Goal: Information Seeking & Learning: Learn about a topic

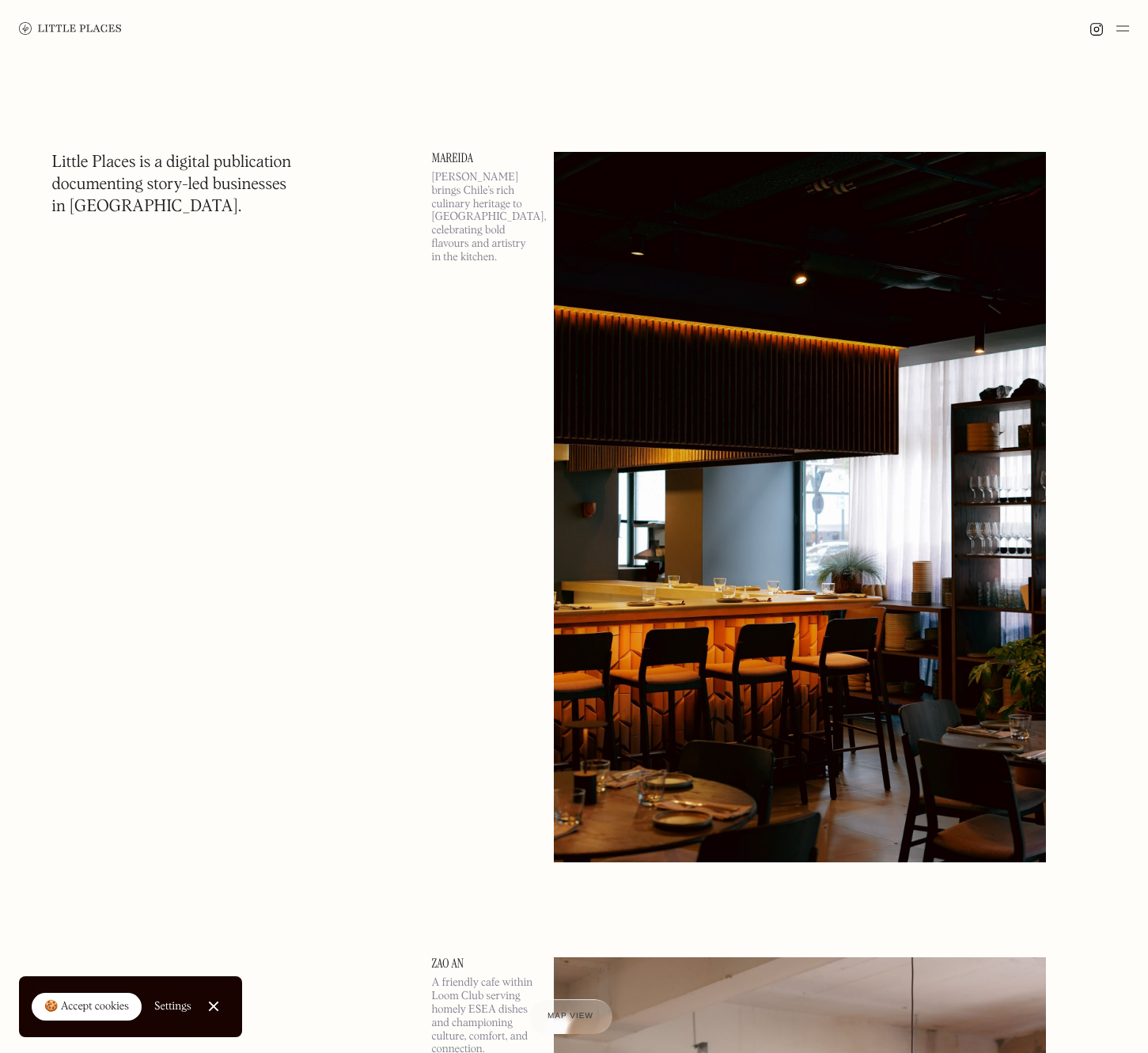
click at [217, 1019] on link "Close Cookie Popup" at bounding box center [213, 1006] width 32 height 32
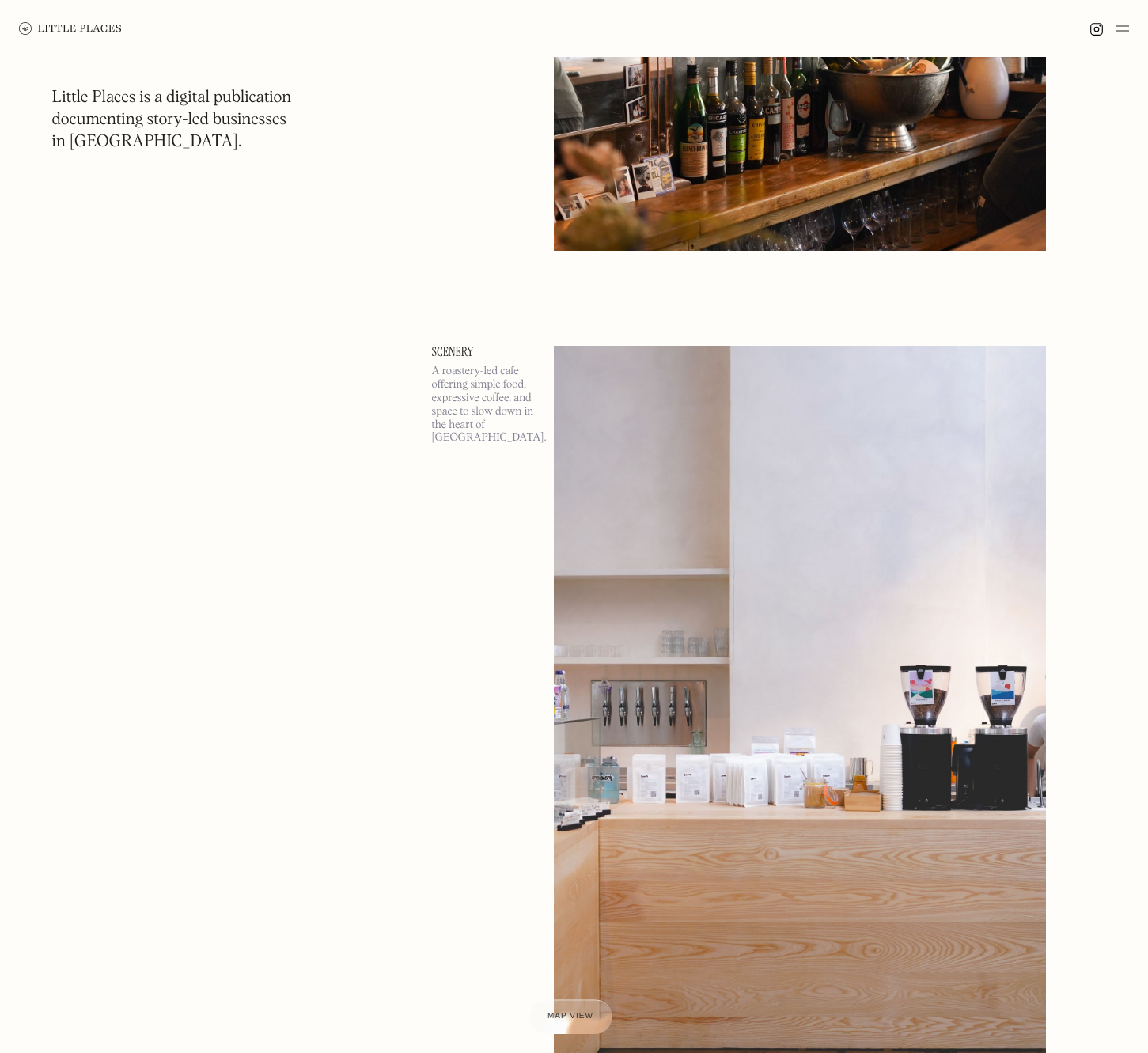
scroll to position [2376, 0]
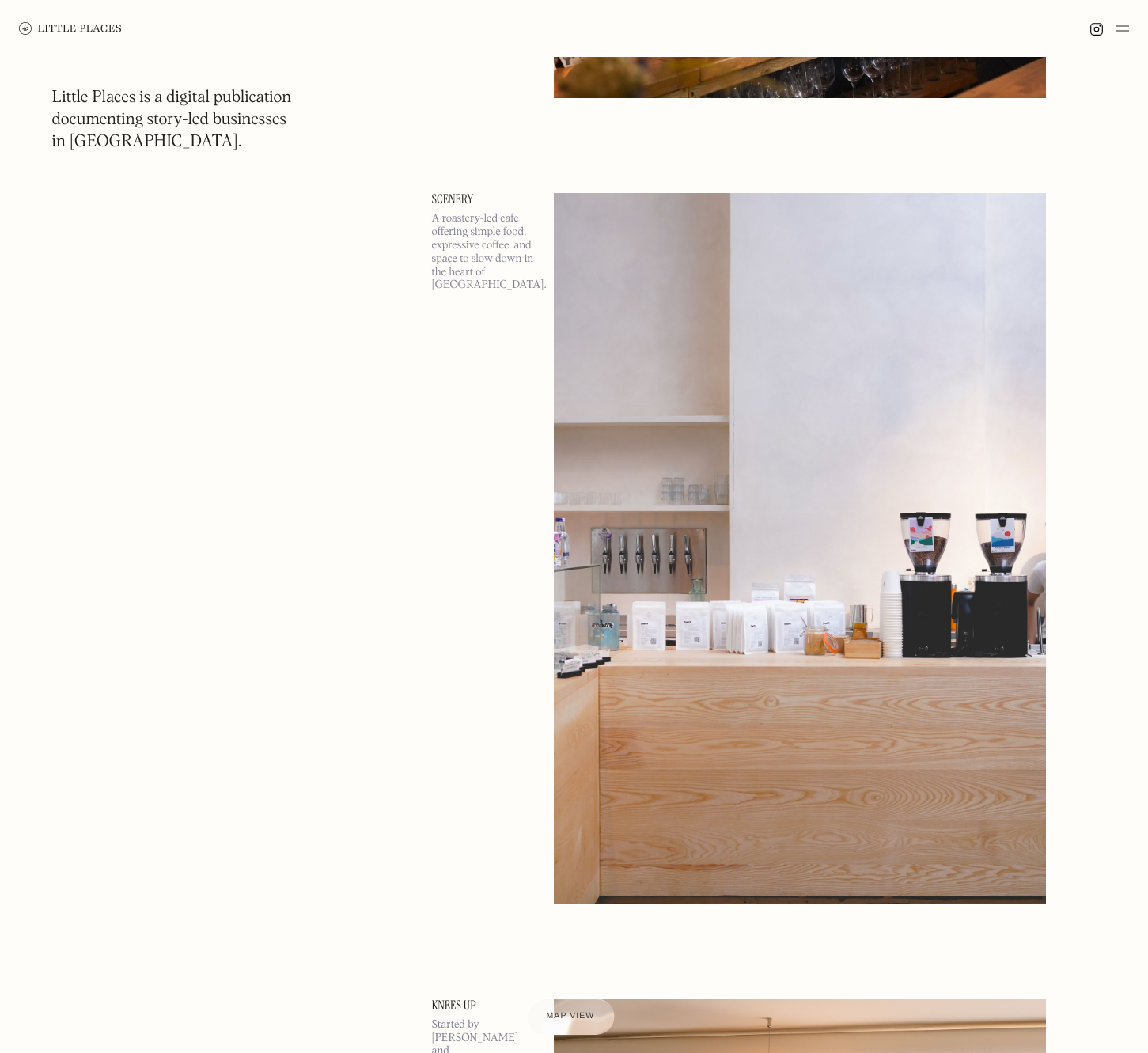
click at [592, 1016] on span "Map view" at bounding box center [570, 1017] width 48 height 10
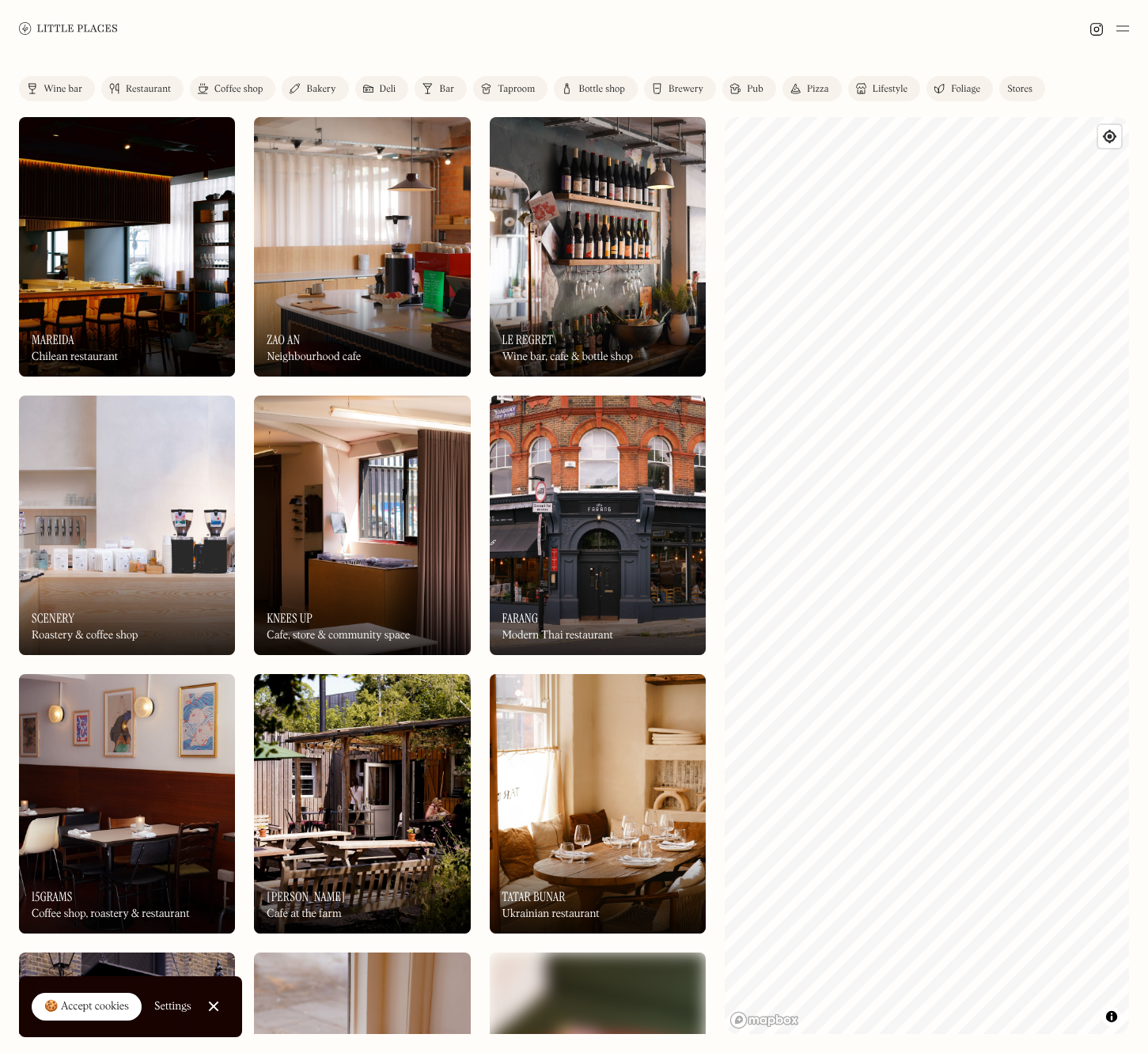
click at [73, 20] on link at bounding box center [69, 28] width 99 height 57
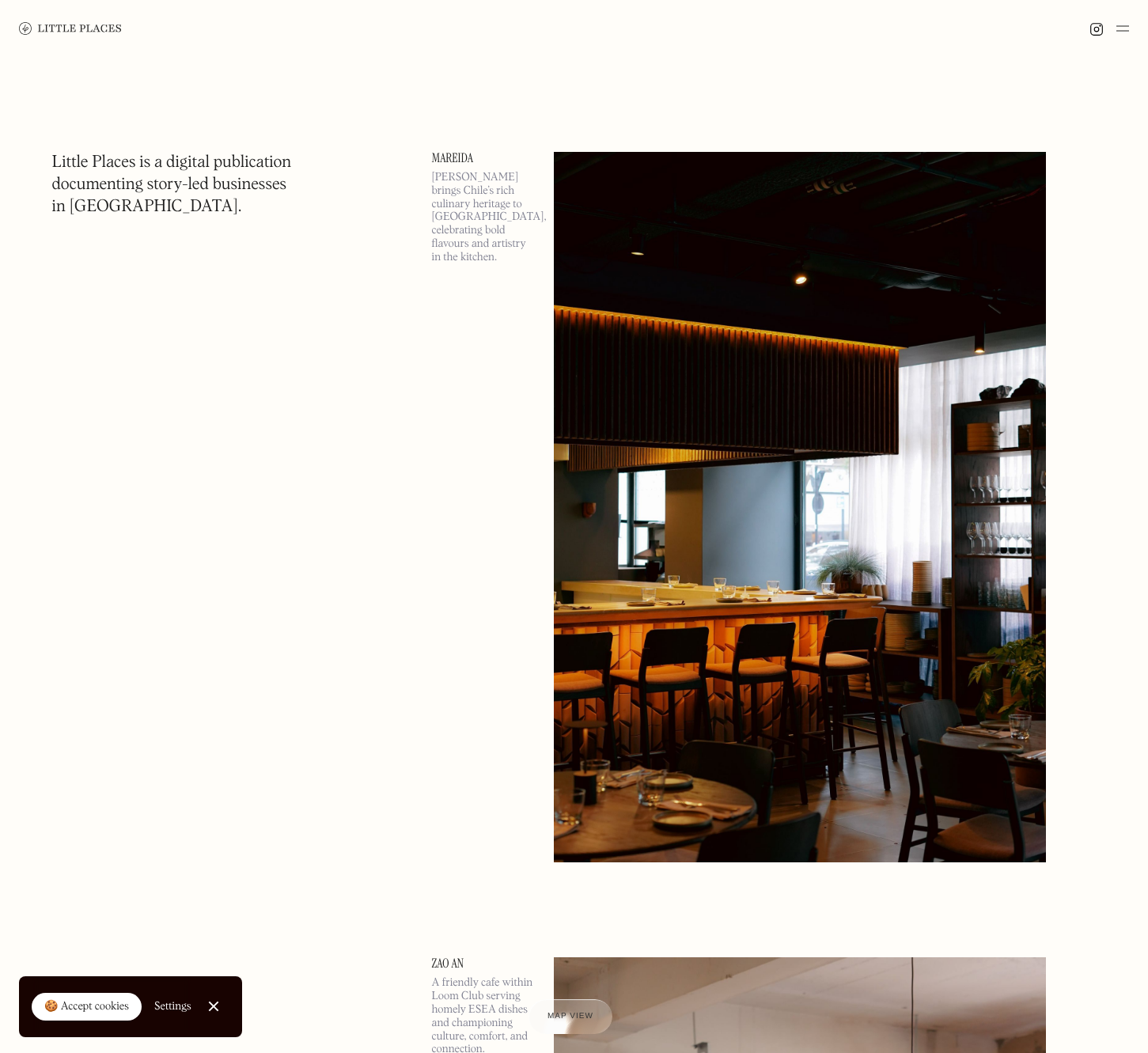
click at [216, 1003] on link "Close Cookie Popup" at bounding box center [213, 1006] width 32 height 32
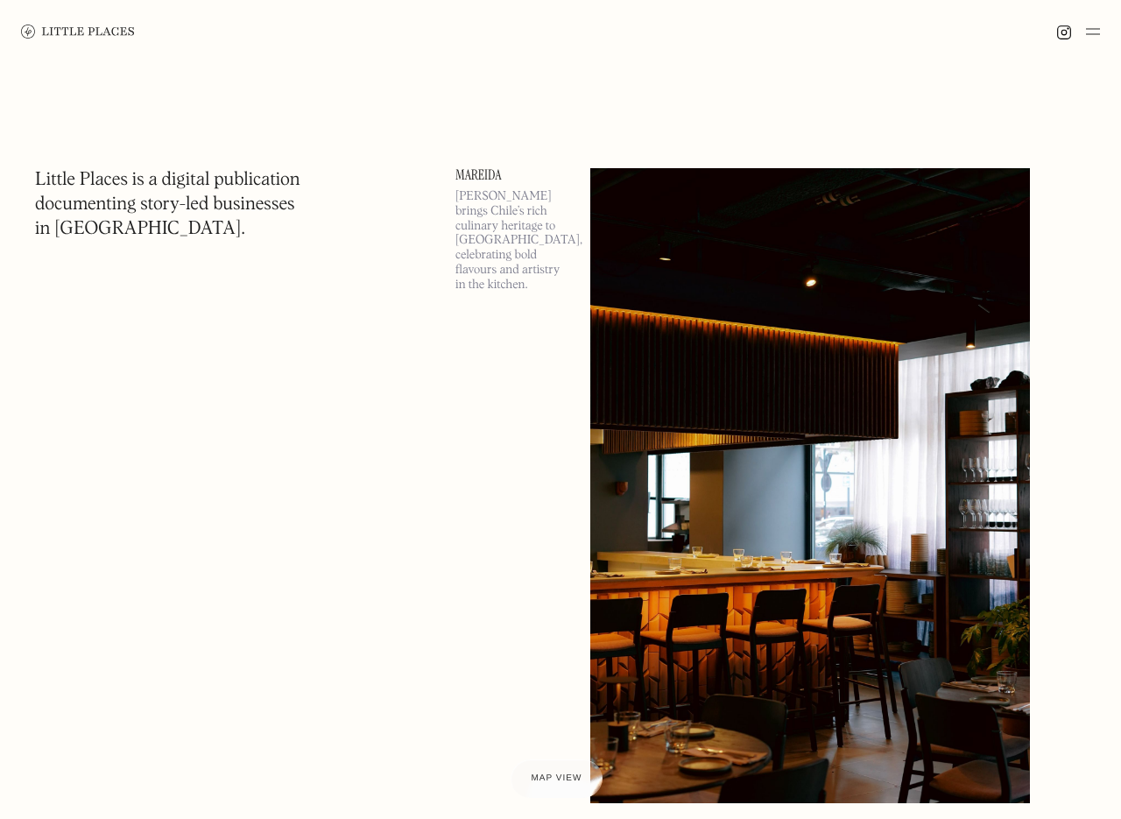
click at [1051, 202] on div "Mareida Mareida brings Chile’s rich culinary heritage to London, celebrating bo…" at bounding box center [754, 485] width 596 height 635
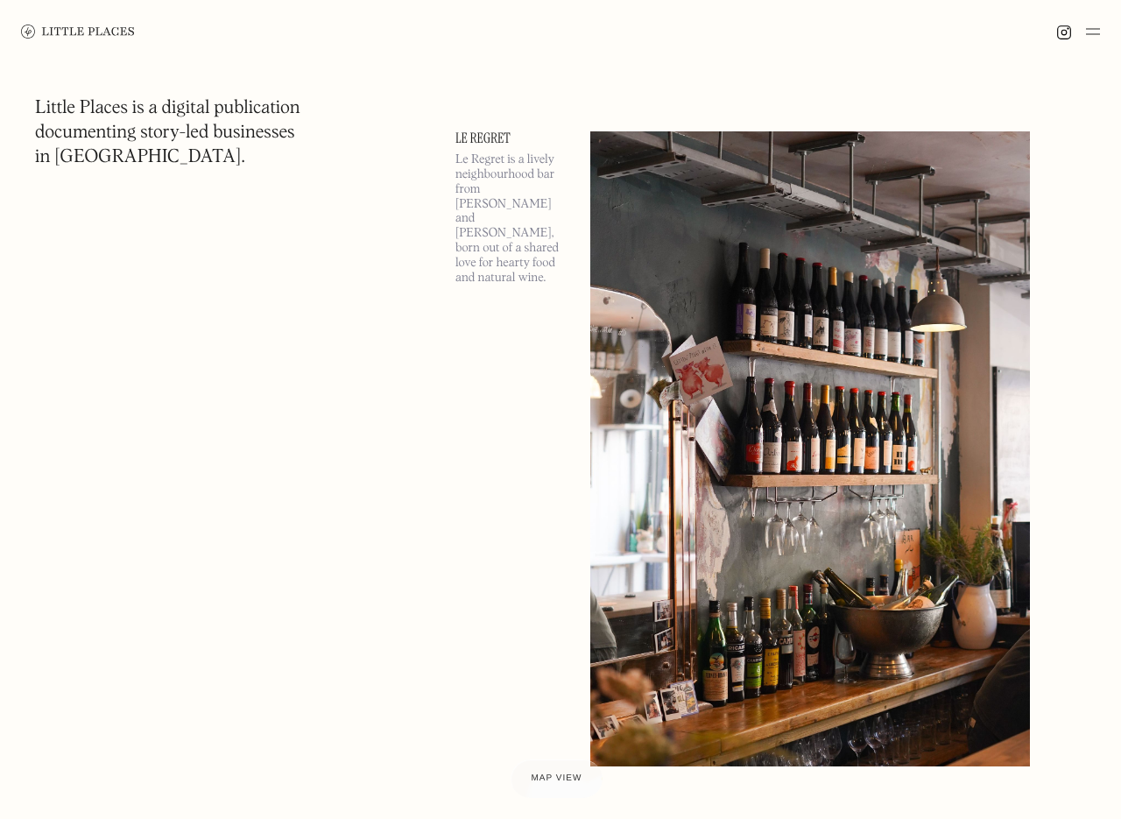
scroll to position [1893, 0]
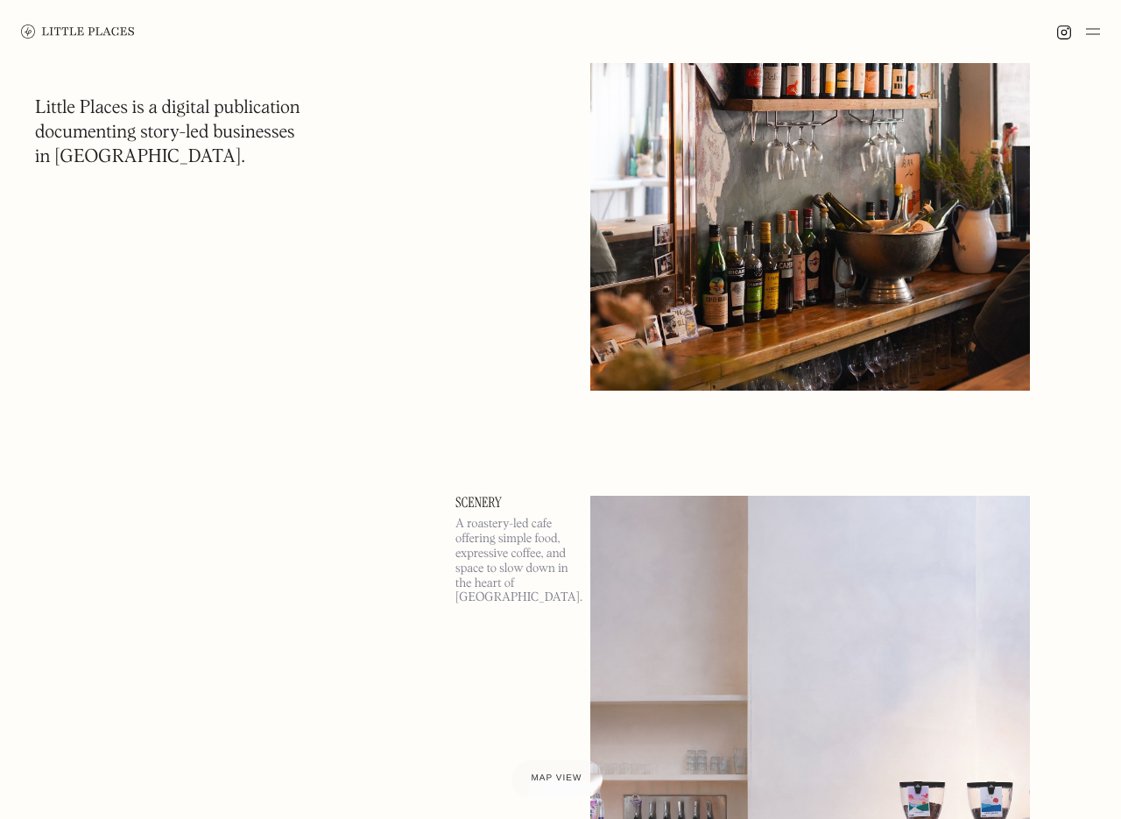
click at [677, 294] on img at bounding box center [811, 73] width 440 height 635
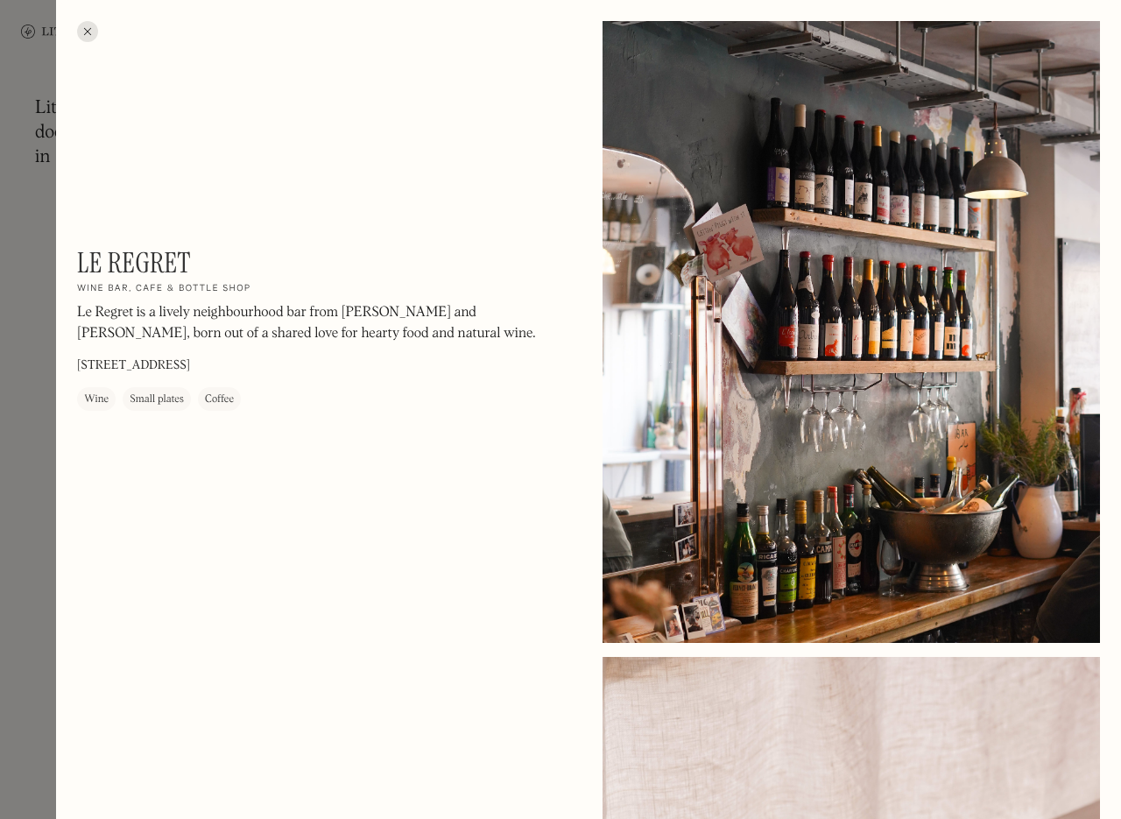
click at [88, 30] on div at bounding box center [87, 31] width 21 height 21
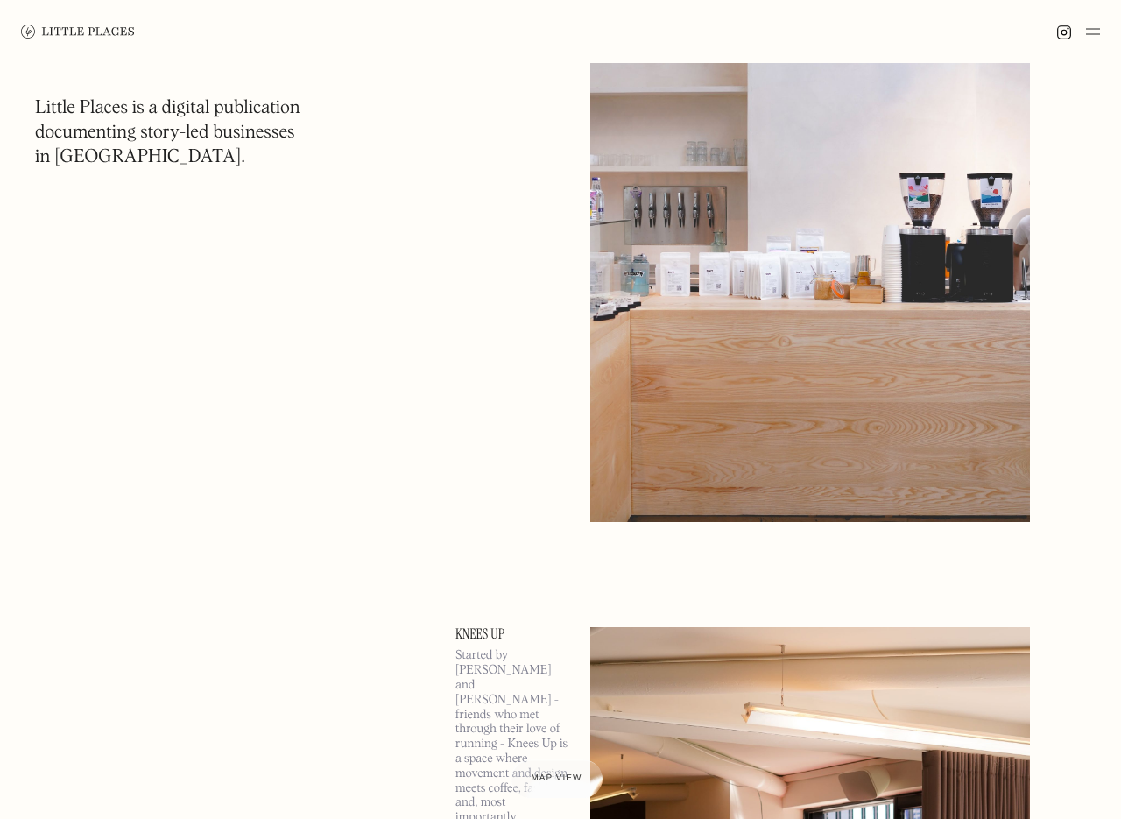
scroll to position [2848, 0]
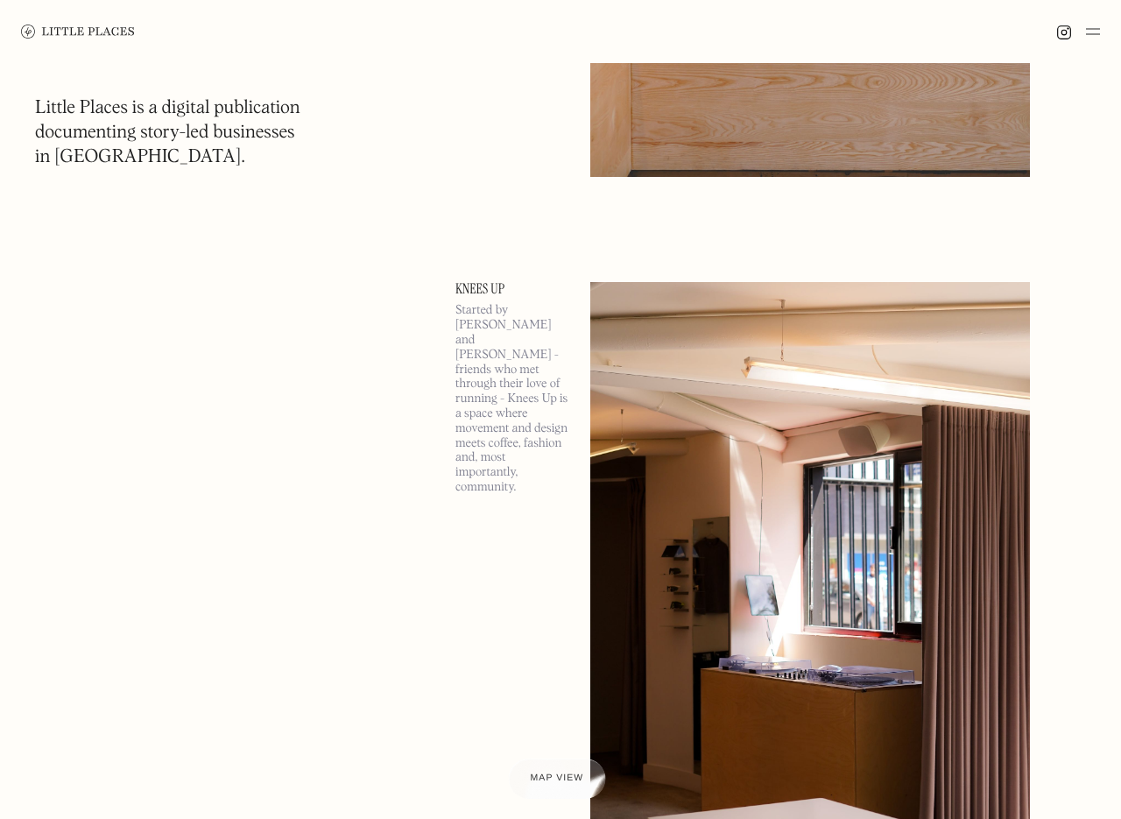
click at [545, 775] on span "Map view" at bounding box center [556, 779] width 53 height 11
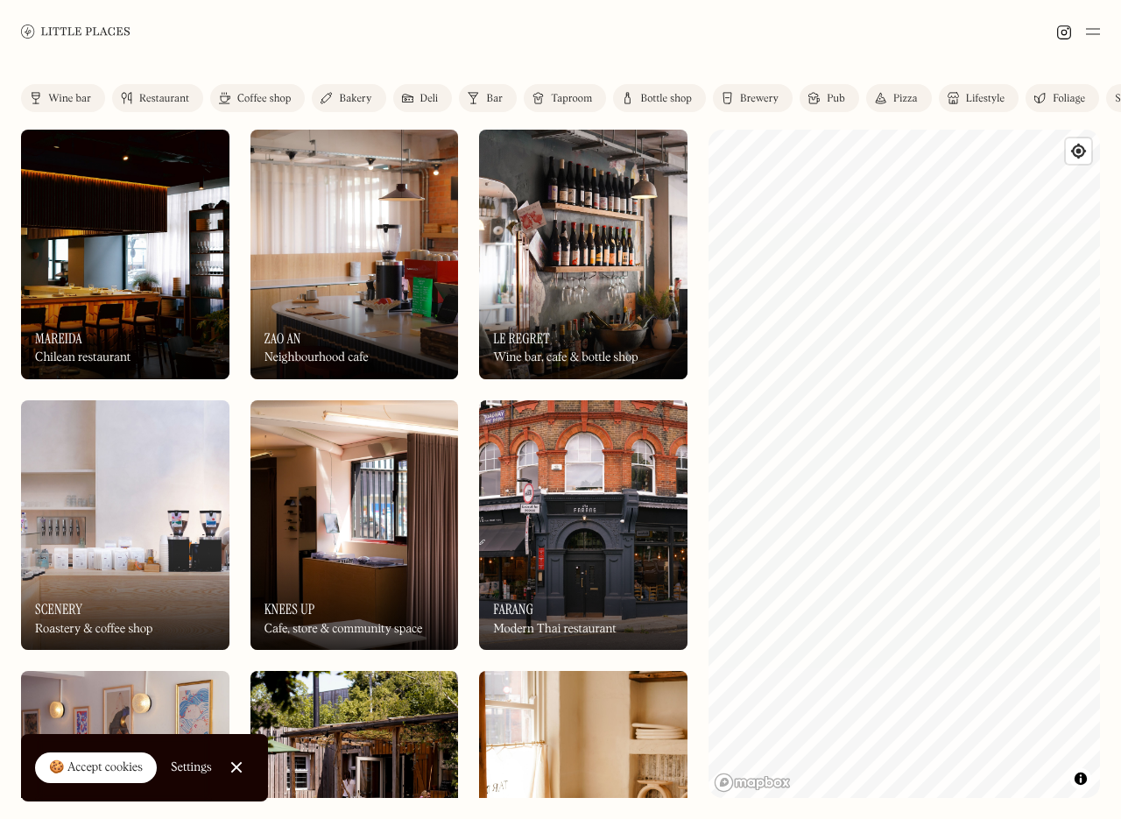
click at [62, 23] on link at bounding box center [76, 31] width 110 height 63
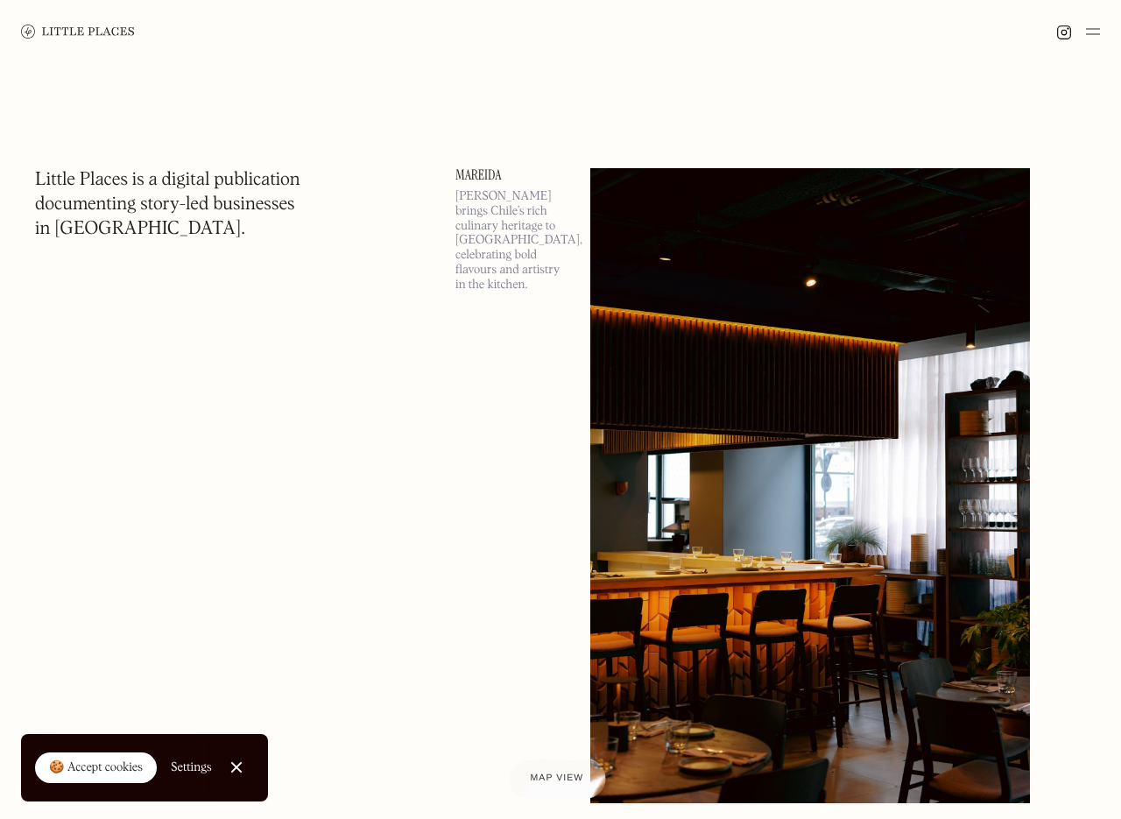
click at [545, 783] on span "Map view" at bounding box center [556, 779] width 53 height 11
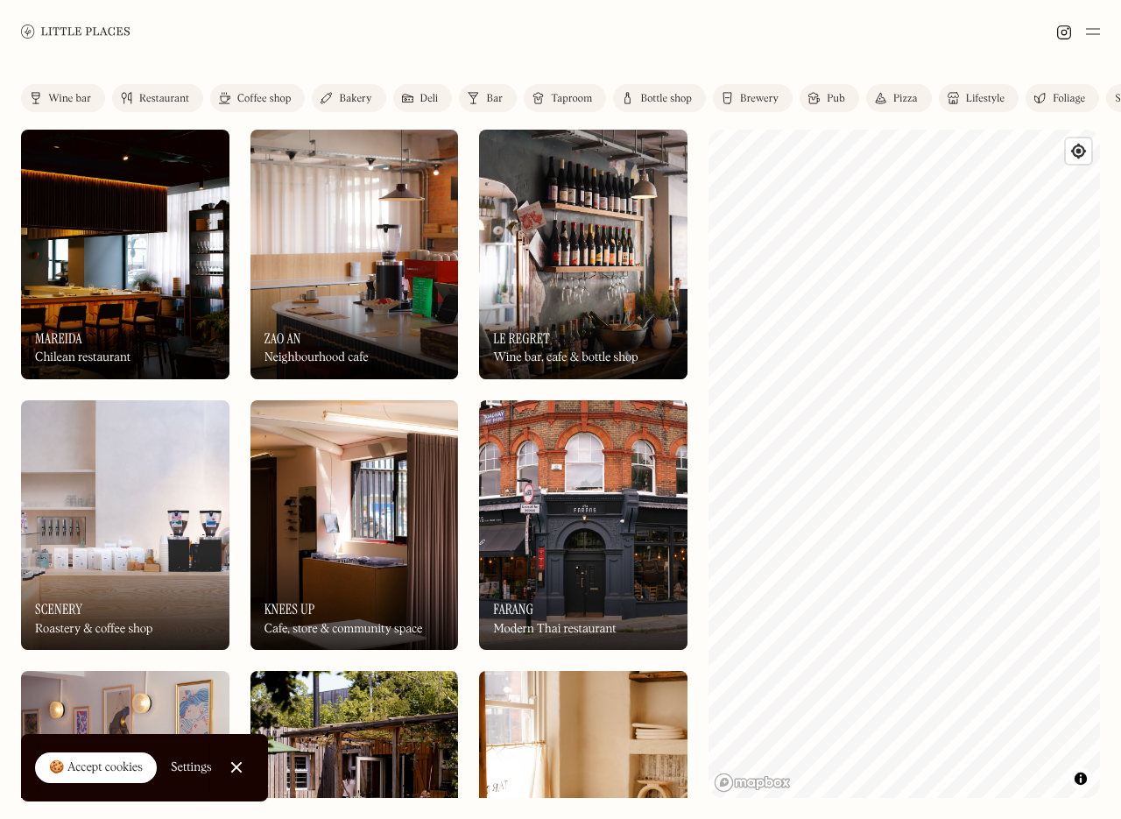
click at [357, 309] on div "On Our Radar Zao An Neighbourhood cafe" at bounding box center [355, 331] width 209 height 96
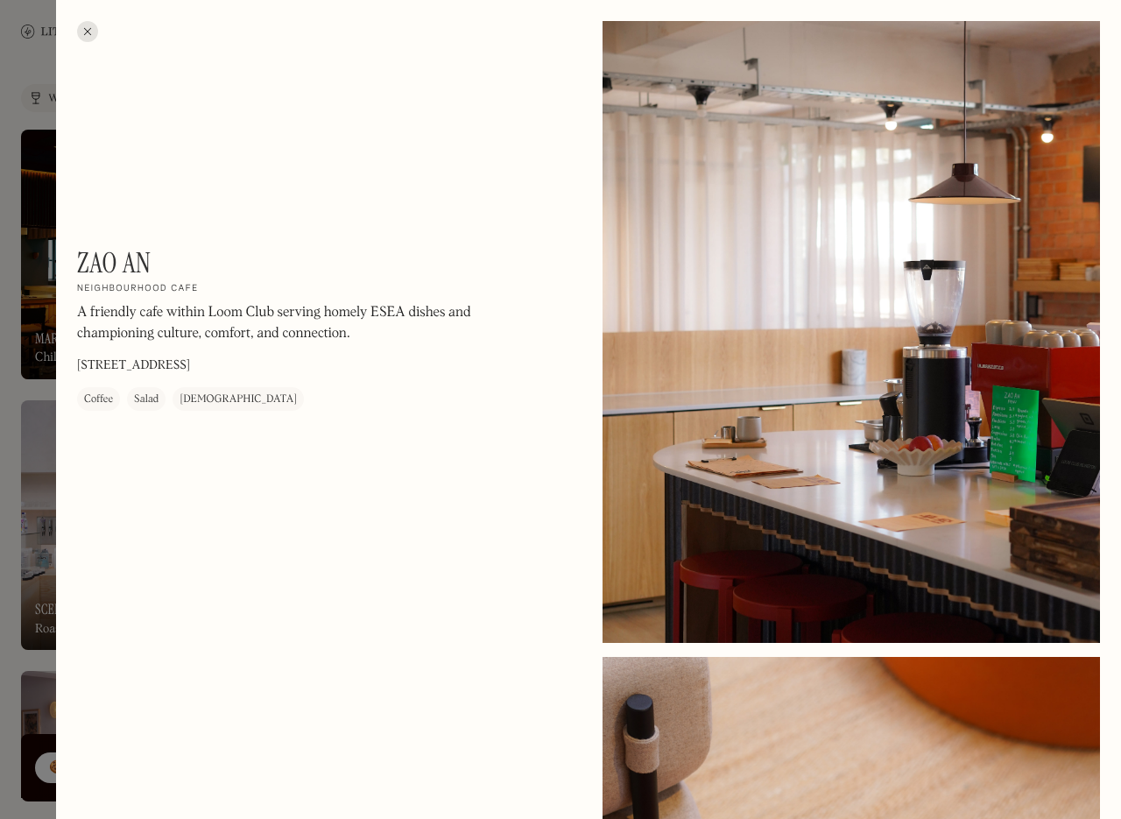
click at [36, 518] on div at bounding box center [560, 409] width 1121 height 819
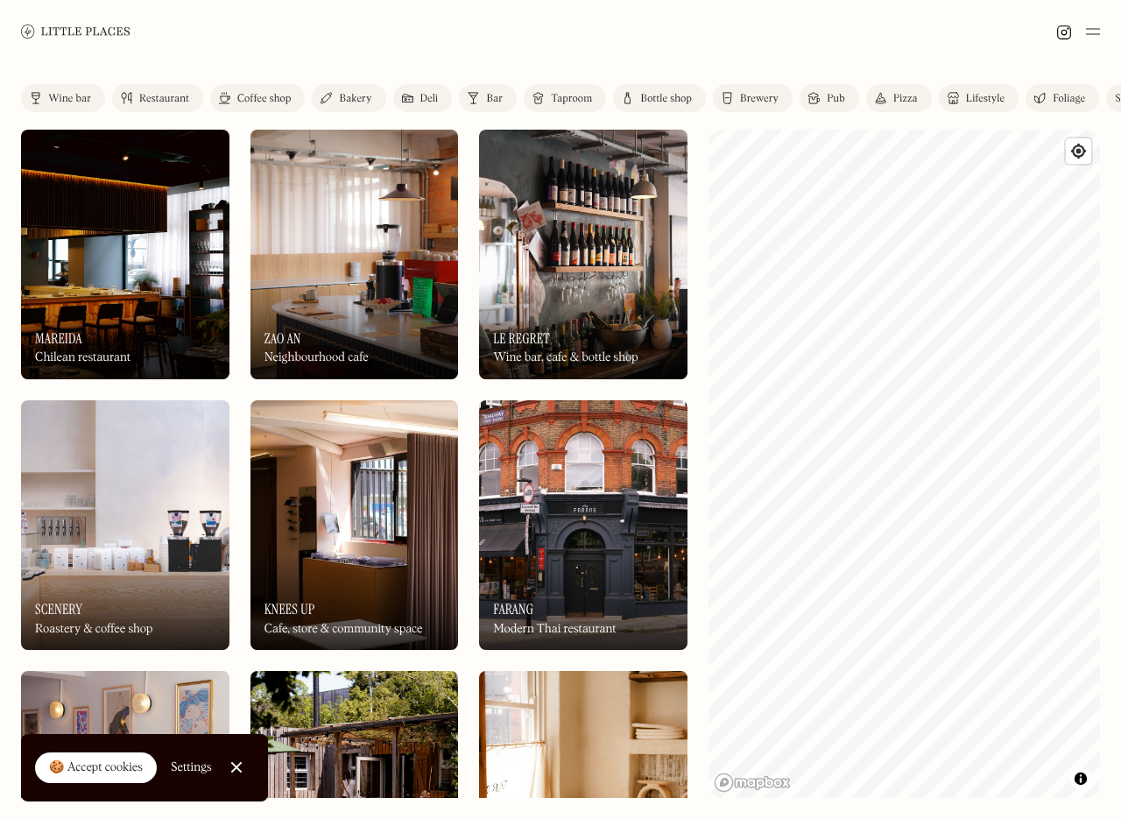
click at [79, 29] on img at bounding box center [76, 31] width 110 height 13
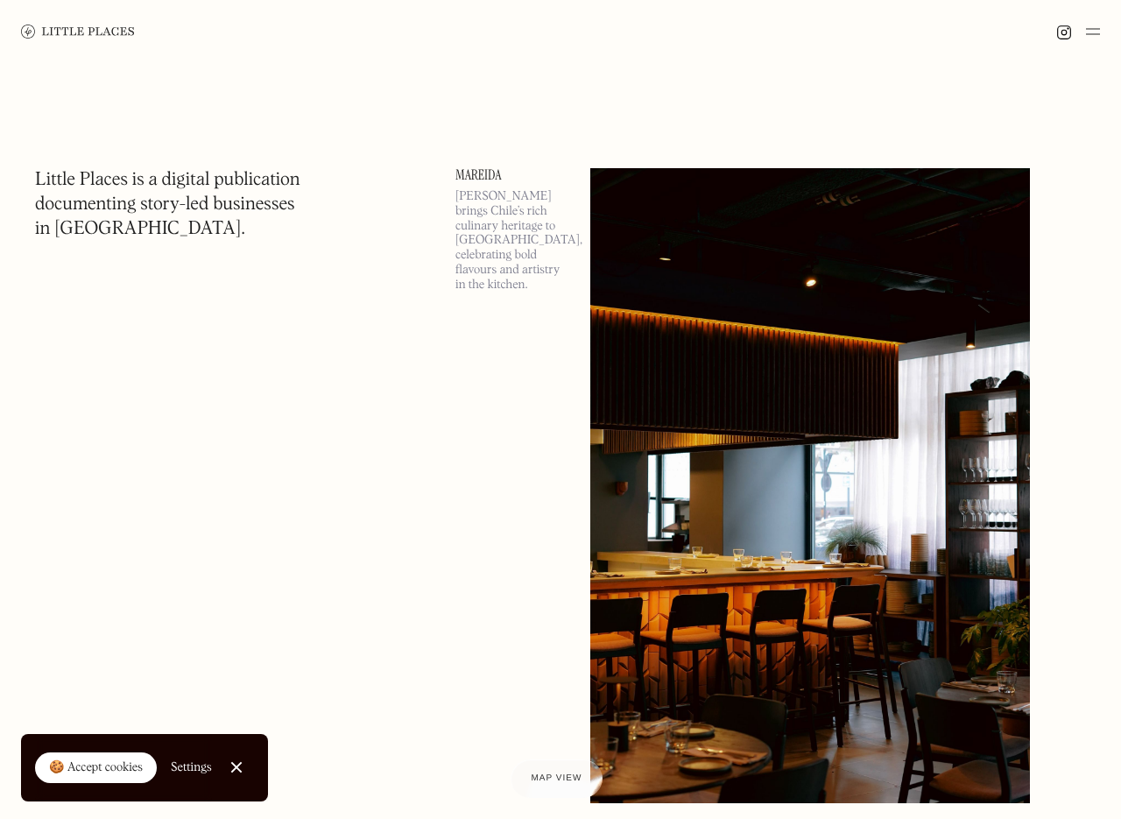
click at [1090, 22] on img at bounding box center [1093, 31] width 14 height 21
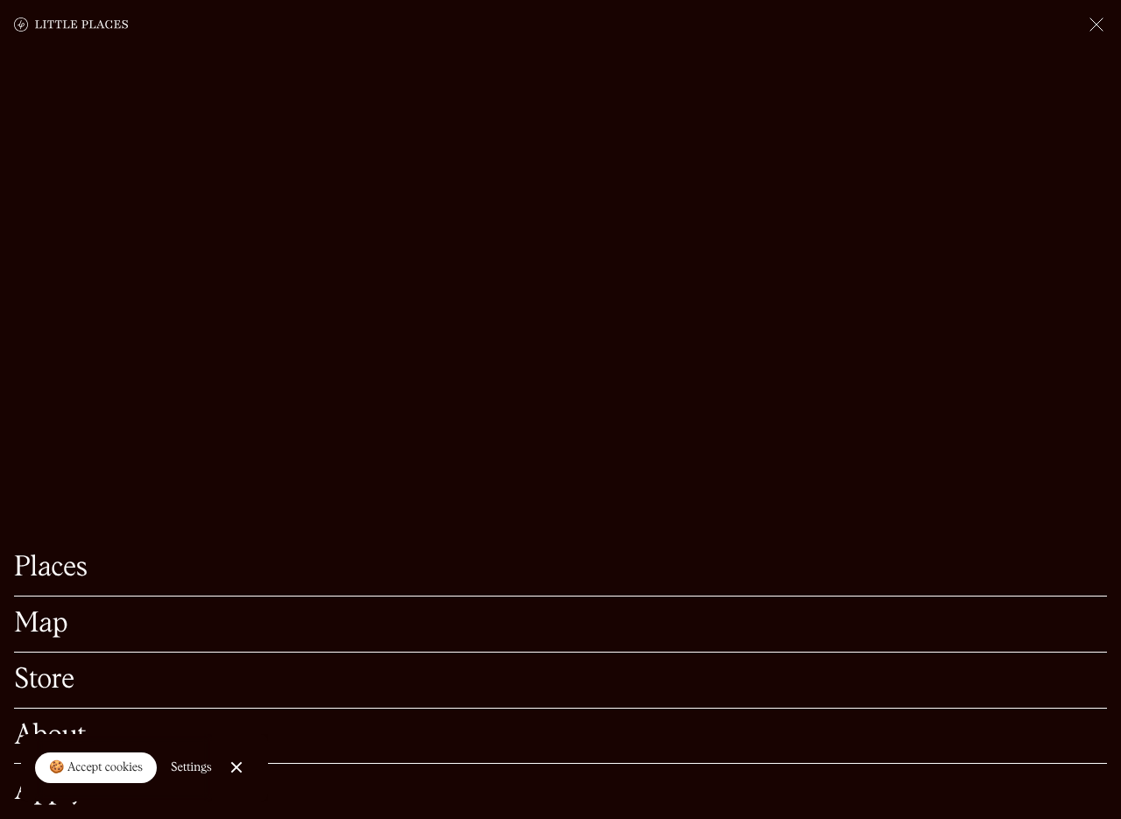
click at [1090, 22] on img at bounding box center [1096, 24] width 21 height 21
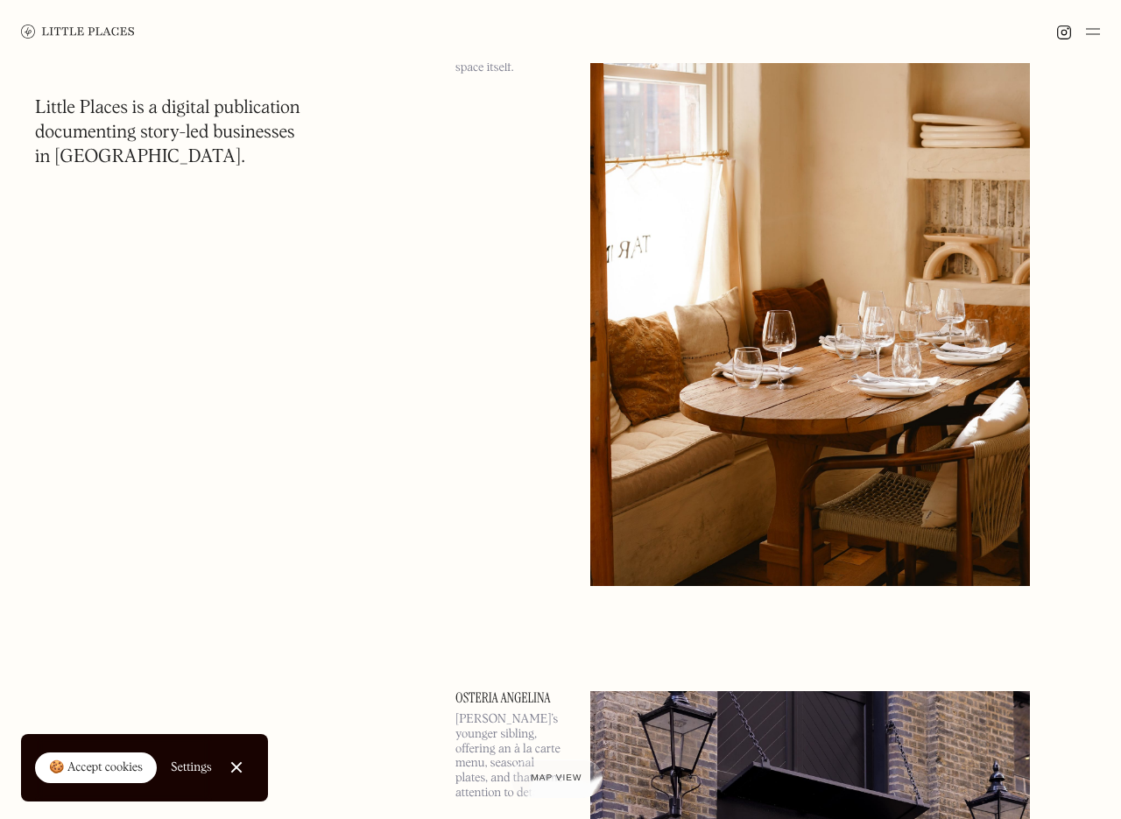
scroll to position [6173, 0]
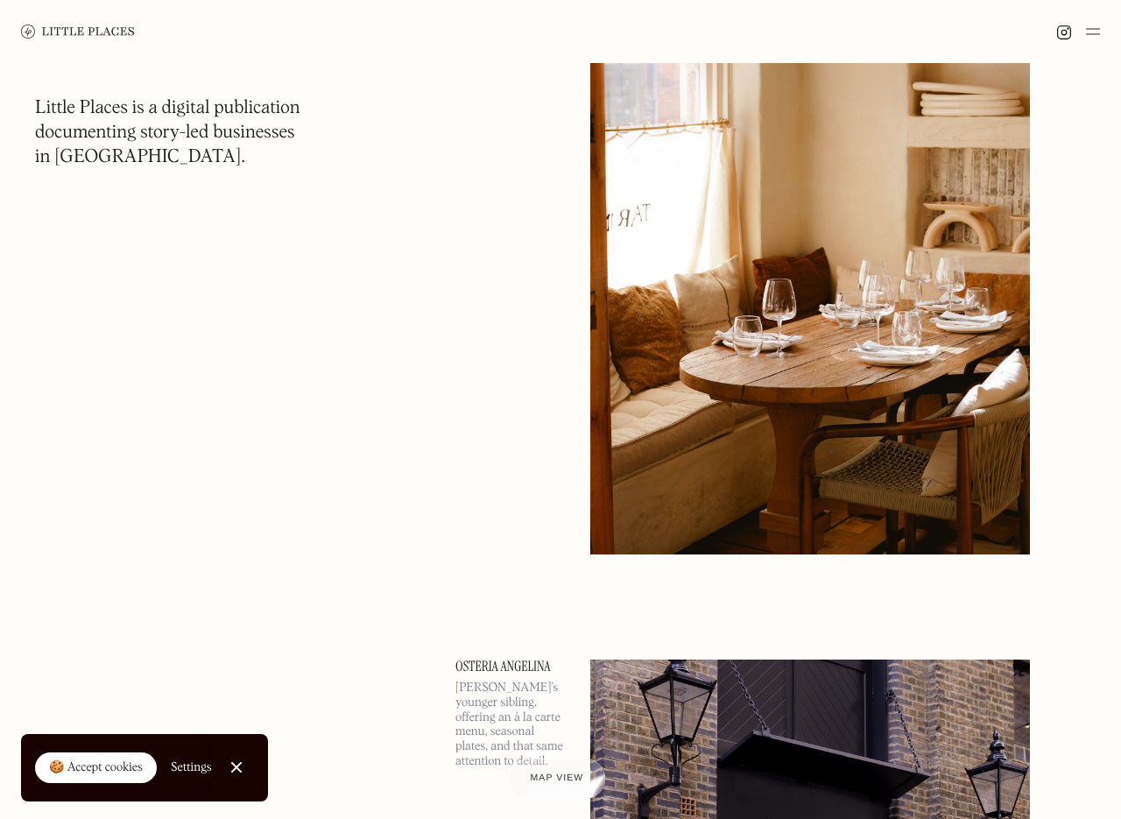
click at [545, 790] on div at bounding box center [556, 779] width 97 height 40
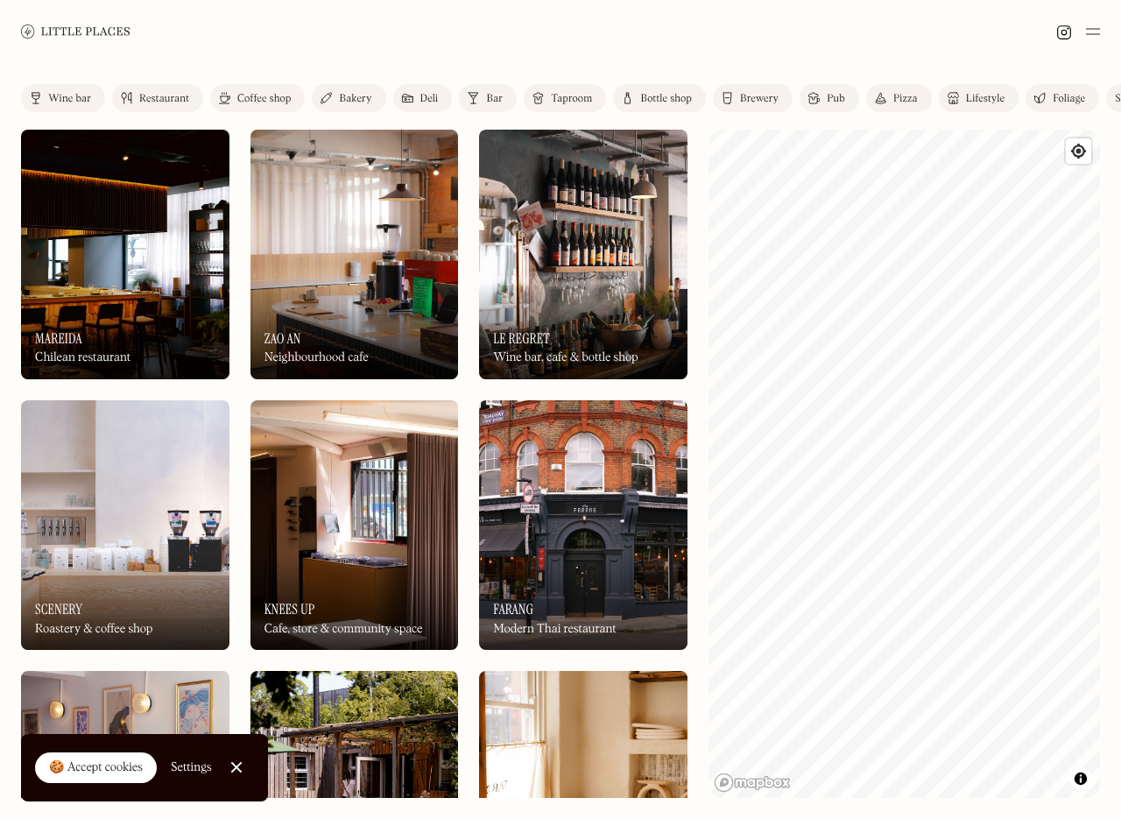
click at [70, 32] on img at bounding box center [76, 31] width 110 height 13
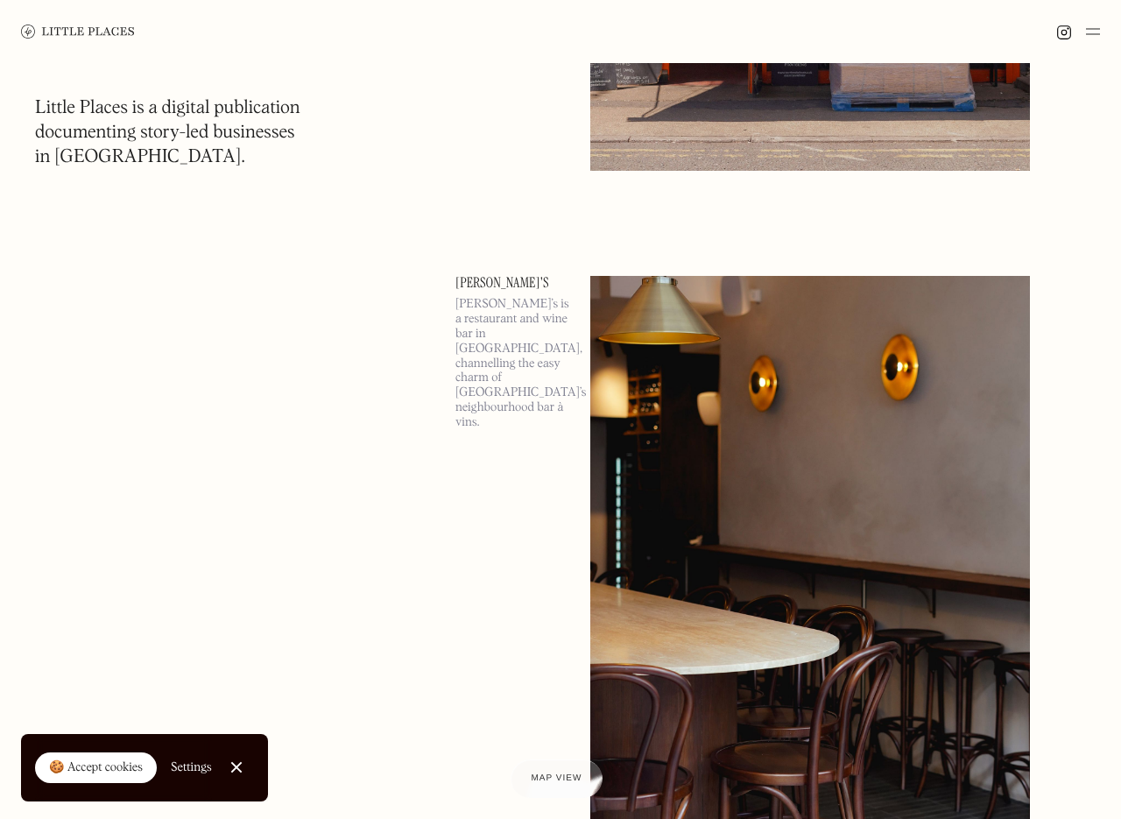
scroll to position [9821, 0]
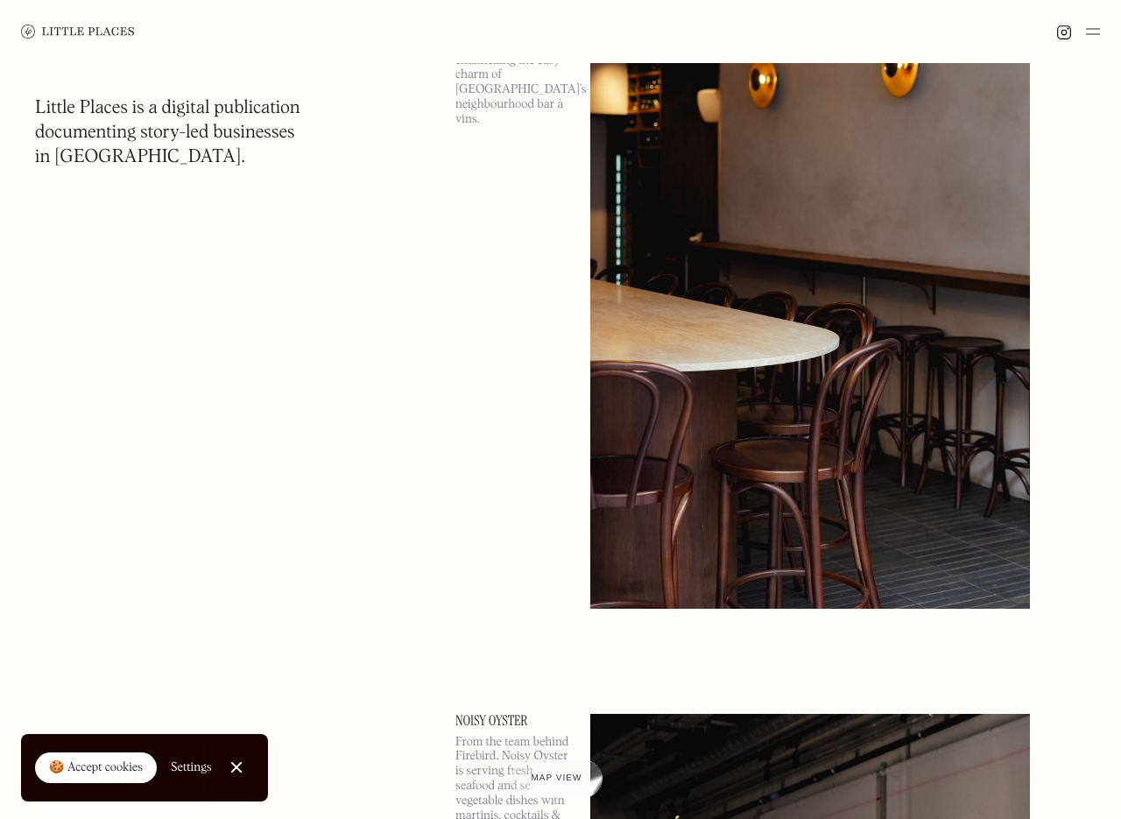
click at [753, 420] on img at bounding box center [811, 290] width 440 height 635
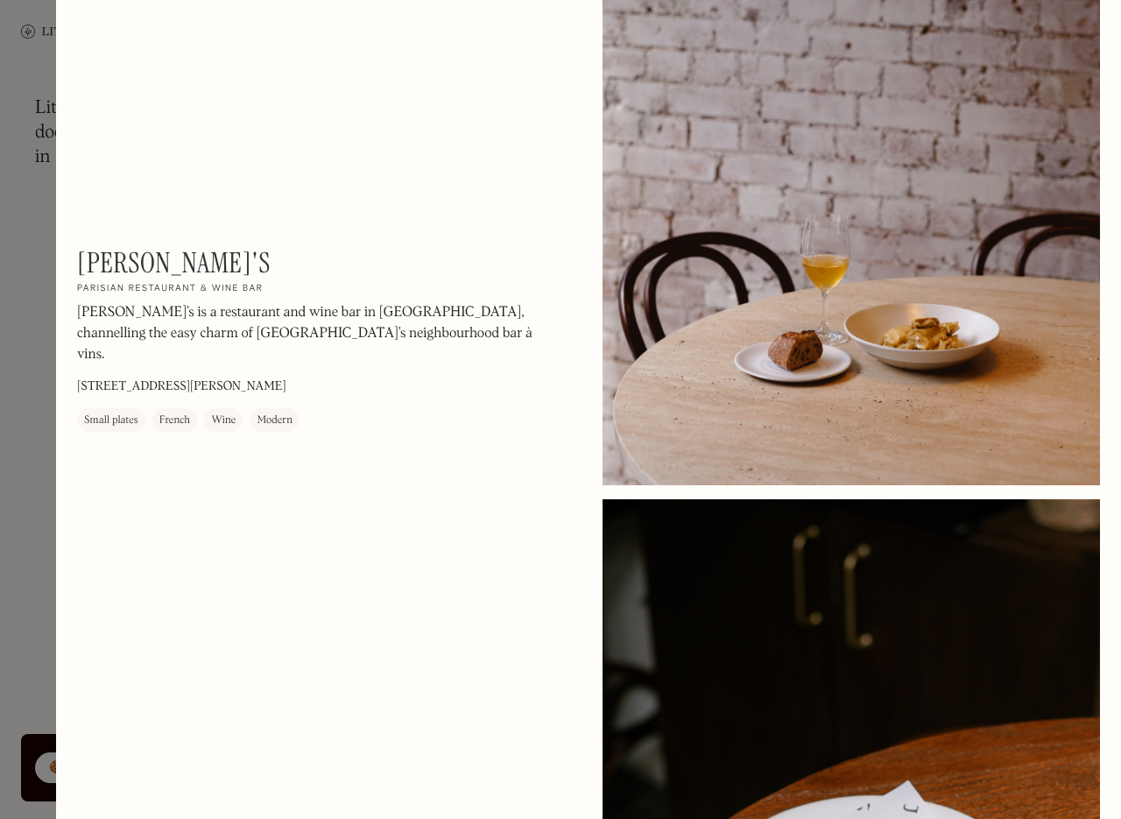
scroll to position [2208, 0]
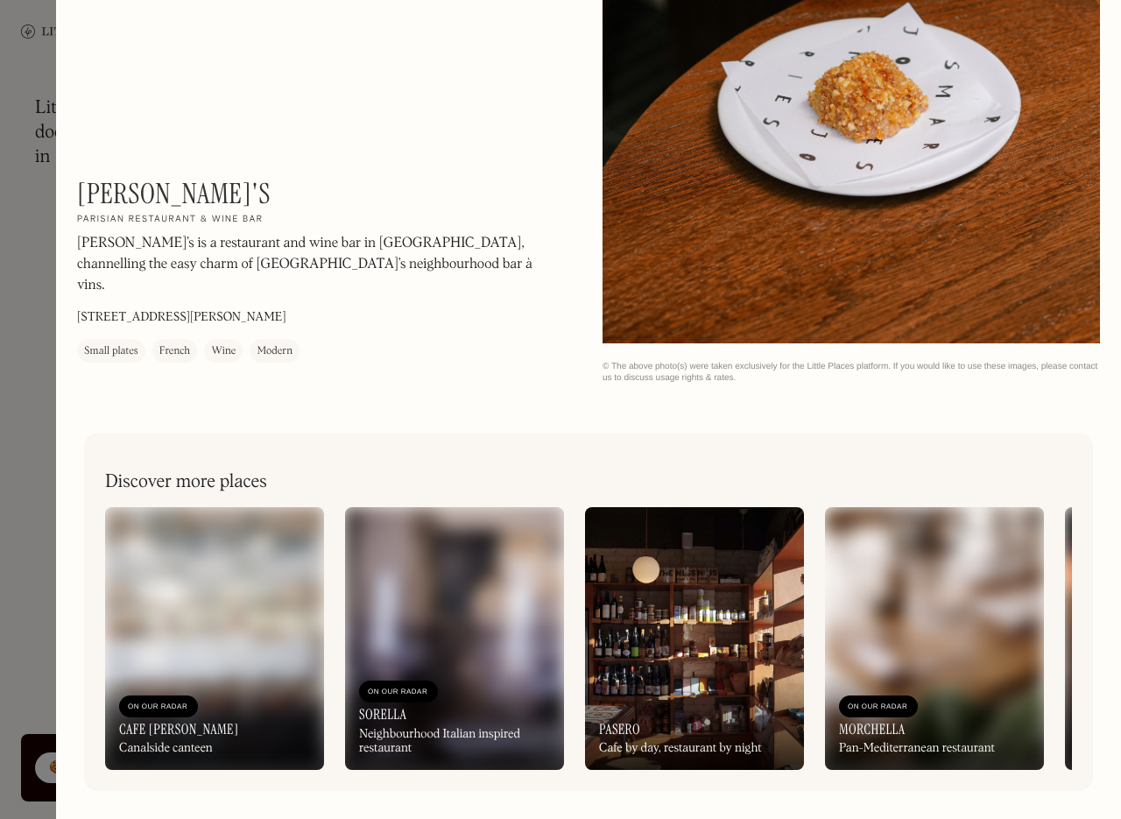
click at [44, 567] on div at bounding box center [560, 409] width 1121 height 819
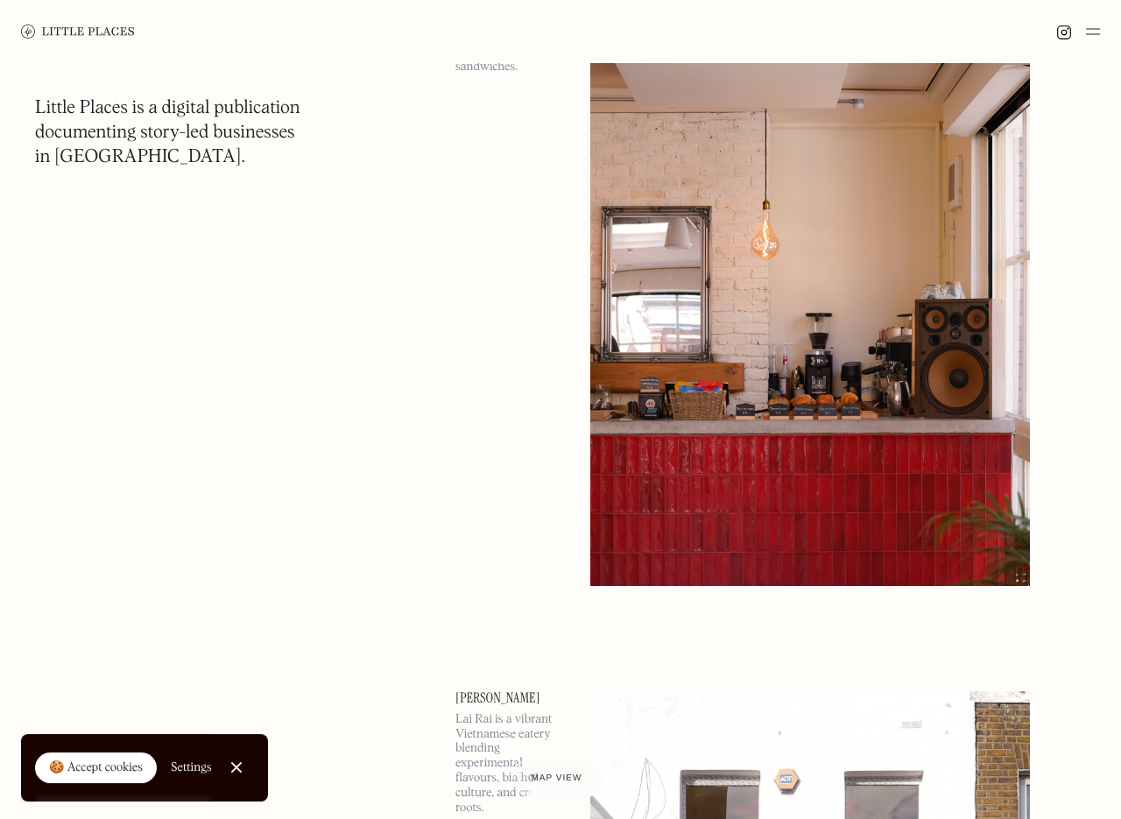
scroll to position [11498, 0]
